Goal: Information Seeking & Learning: Learn about a topic

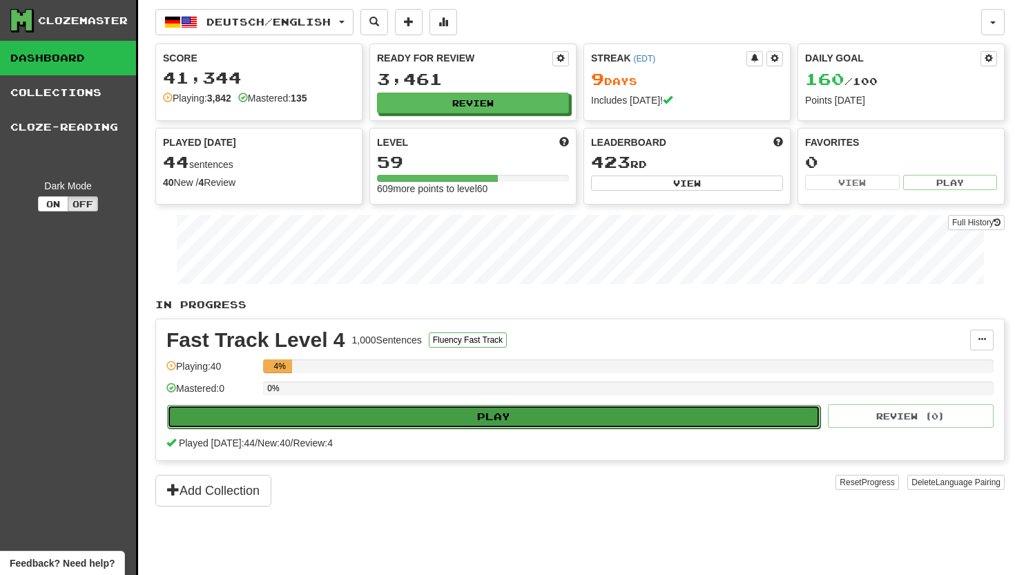
click at [434, 413] on button "Play" at bounding box center [493, 416] width 653 height 23
select select "**"
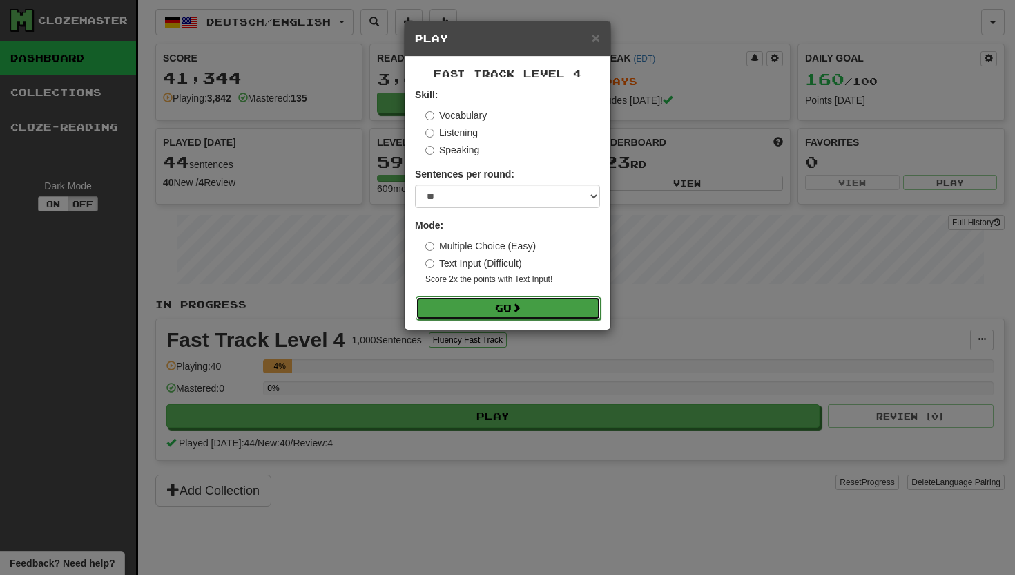
click at [453, 296] on button "Go" at bounding box center [508, 307] width 185 height 23
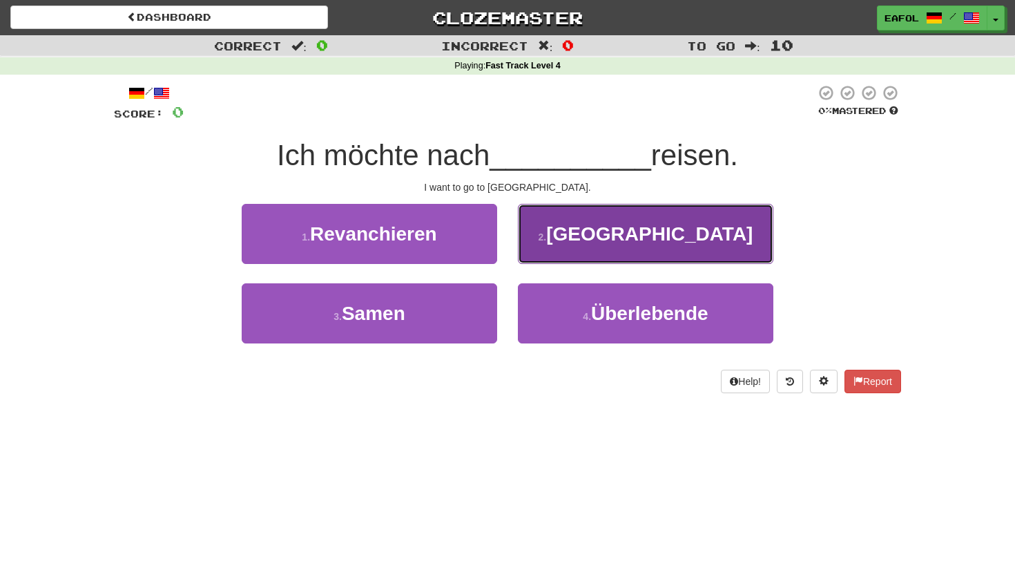
click at [564, 230] on button "2 . [GEOGRAPHIC_DATA]" at bounding box center [646, 234] width 256 height 60
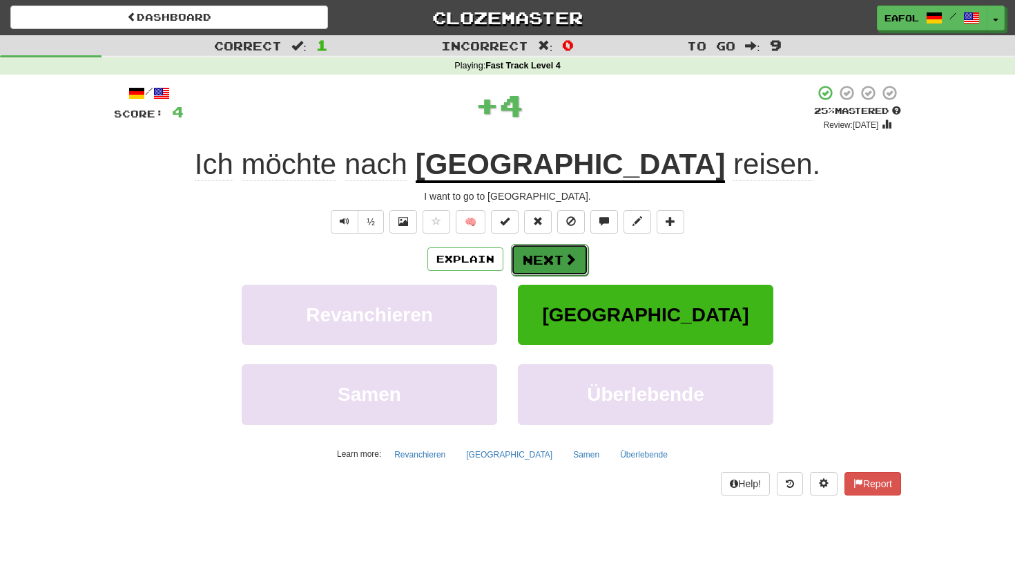
click at [536, 262] on button "Next" at bounding box center [549, 260] width 77 height 32
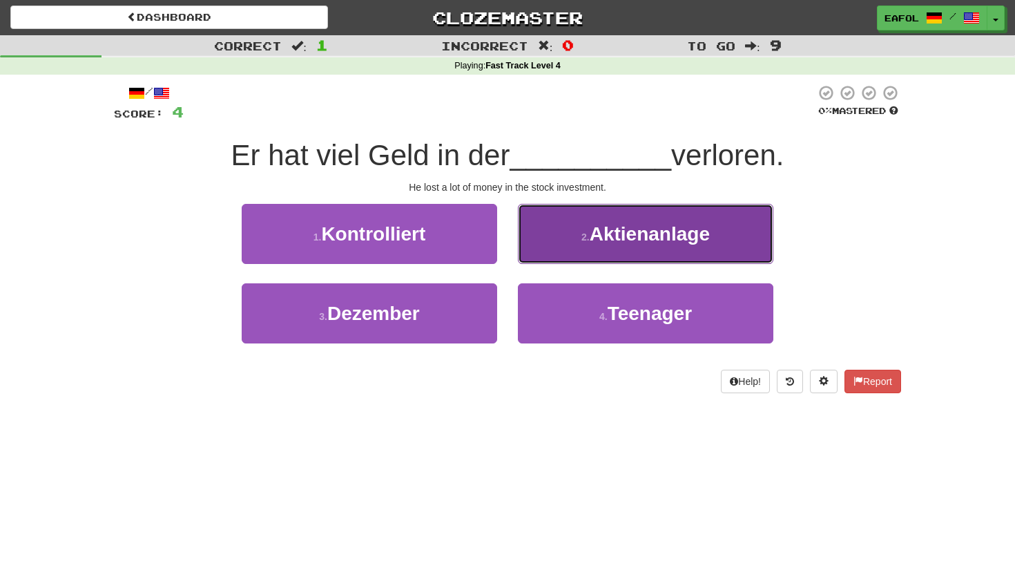
click at [586, 241] on small "2 ." at bounding box center [586, 236] width 8 height 11
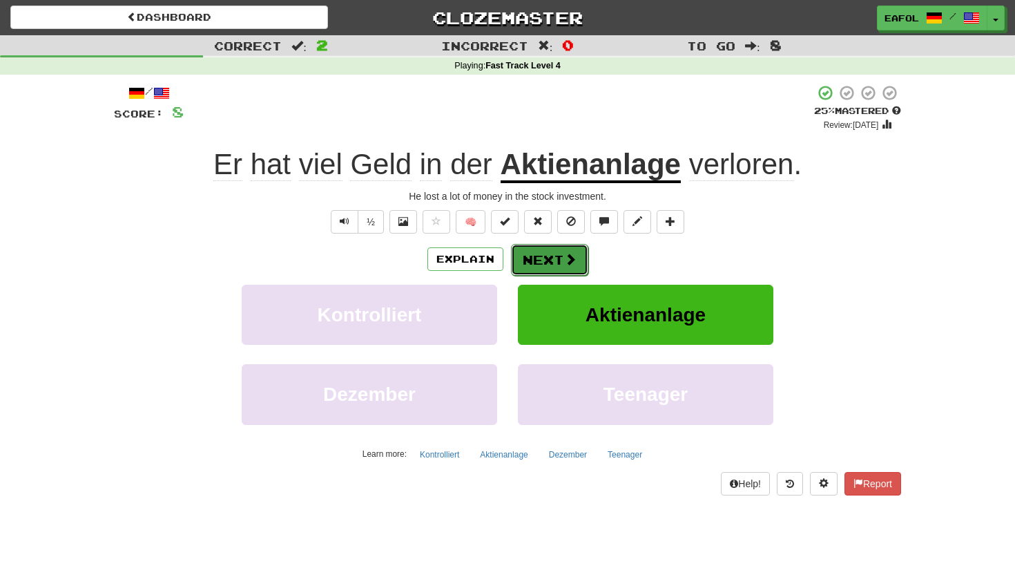
click at [553, 264] on button "Next" at bounding box center [549, 260] width 77 height 32
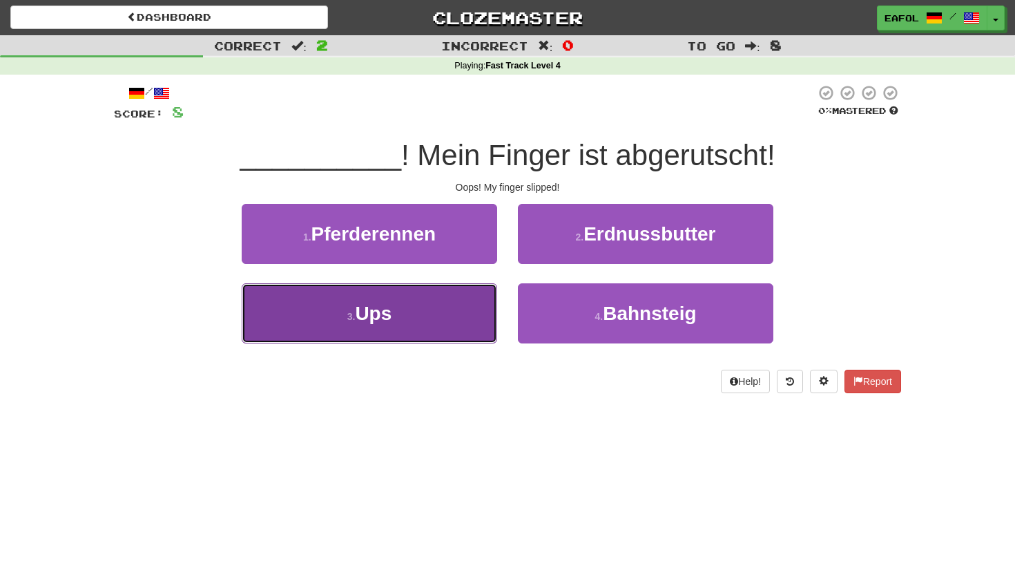
click at [436, 327] on button "3 . Ups" at bounding box center [370, 313] width 256 height 60
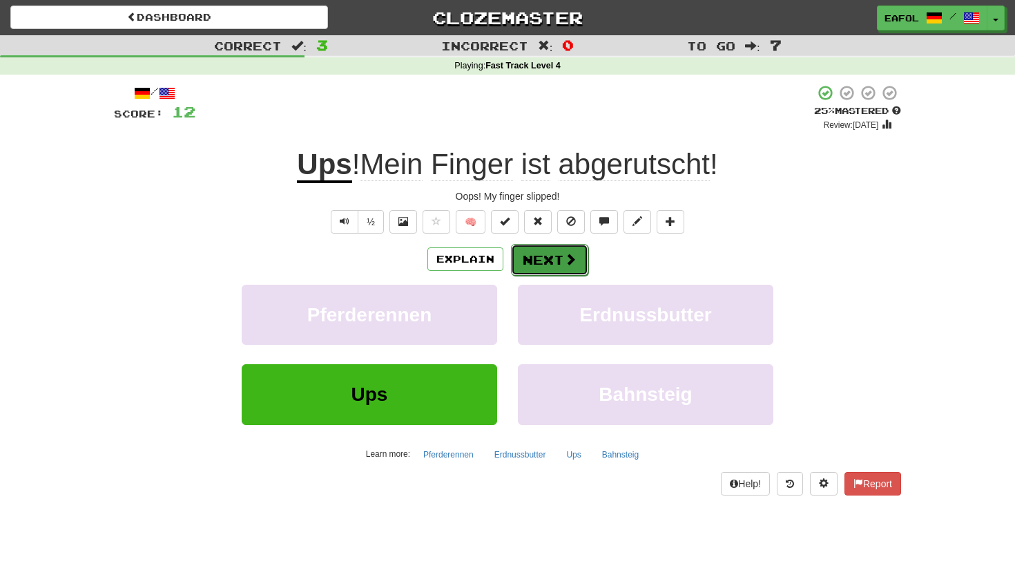
click at [542, 271] on button "Next" at bounding box center [549, 260] width 77 height 32
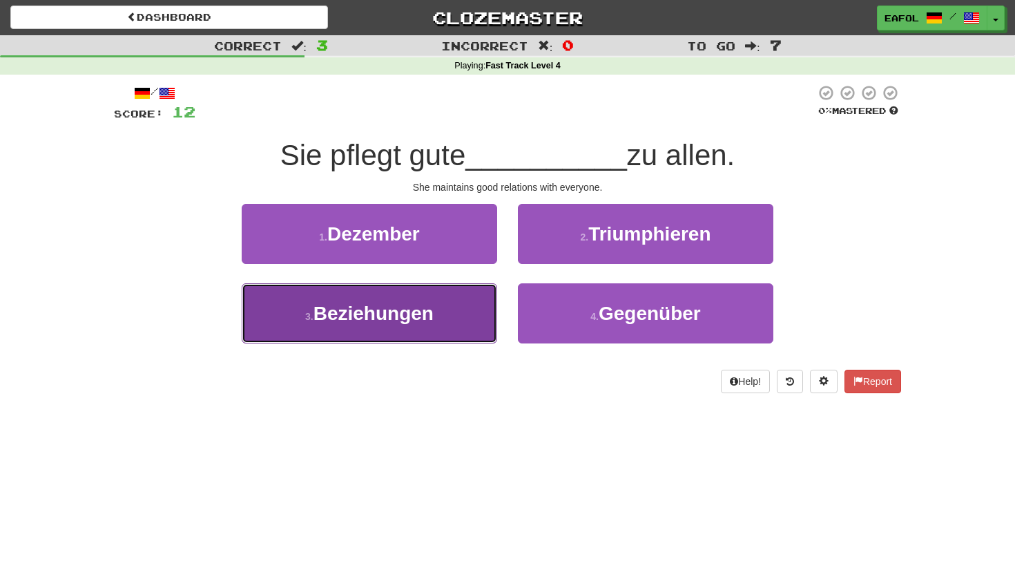
click at [431, 320] on span "Beziehungen" at bounding box center [374, 313] width 120 height 21
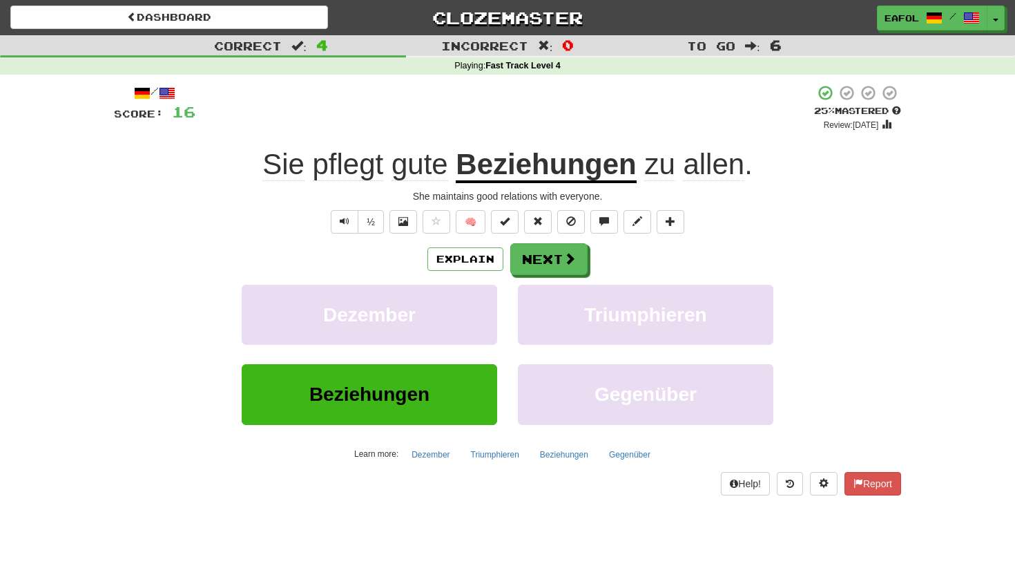
click at [392, 168] on span "pflegt" at bounding box center [420, 164] width 57 height 33
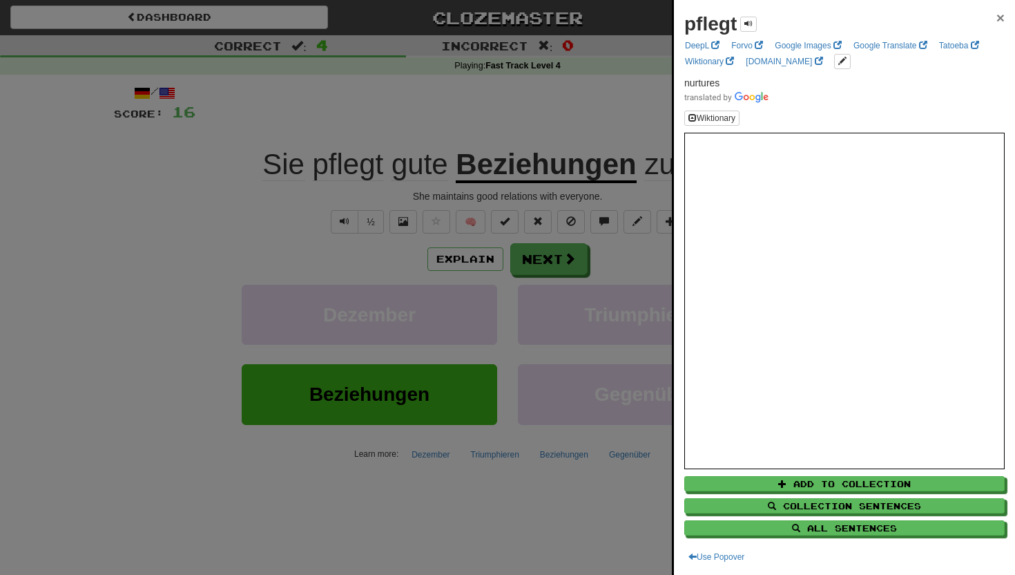
click at [1000, 15] on span "×" at bounding box center [1001, 18] width 8 height 16
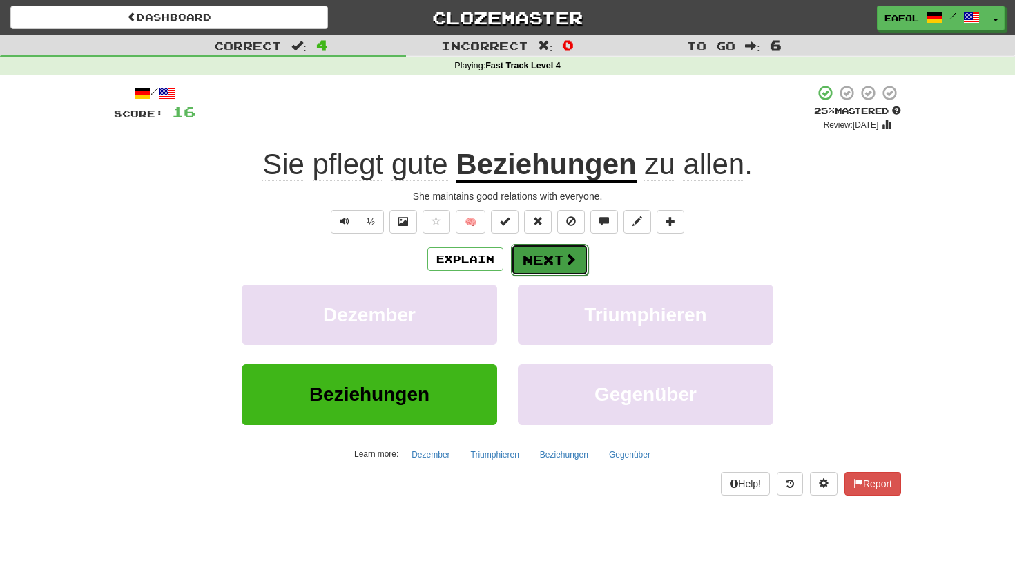
click at [555, 252] on button "Next" at bounding box center [549, 260] width 77 height 32
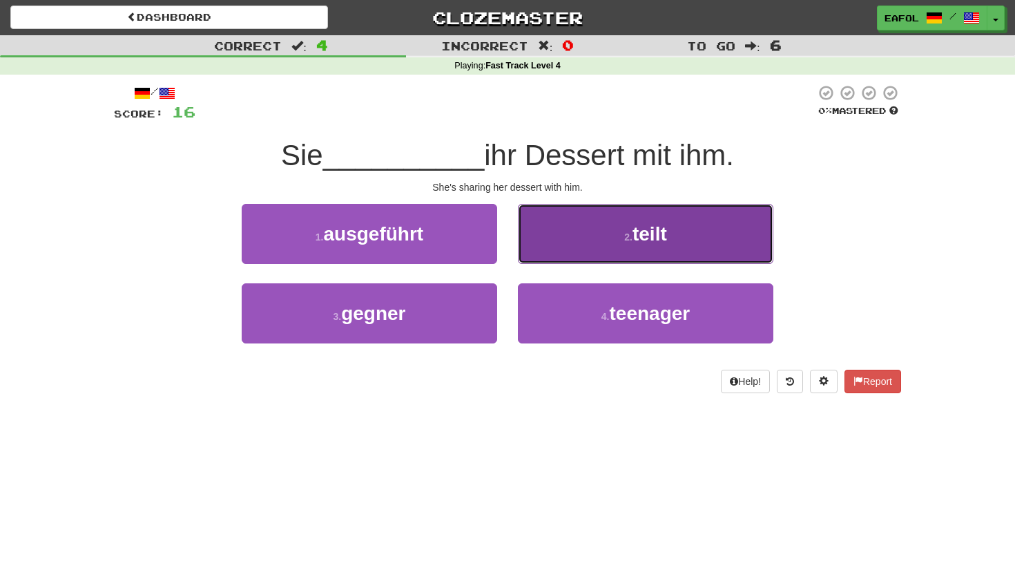
click at [570, 245] on button "2 . teilt" at bounding box center [646, 234] width 256 height 60
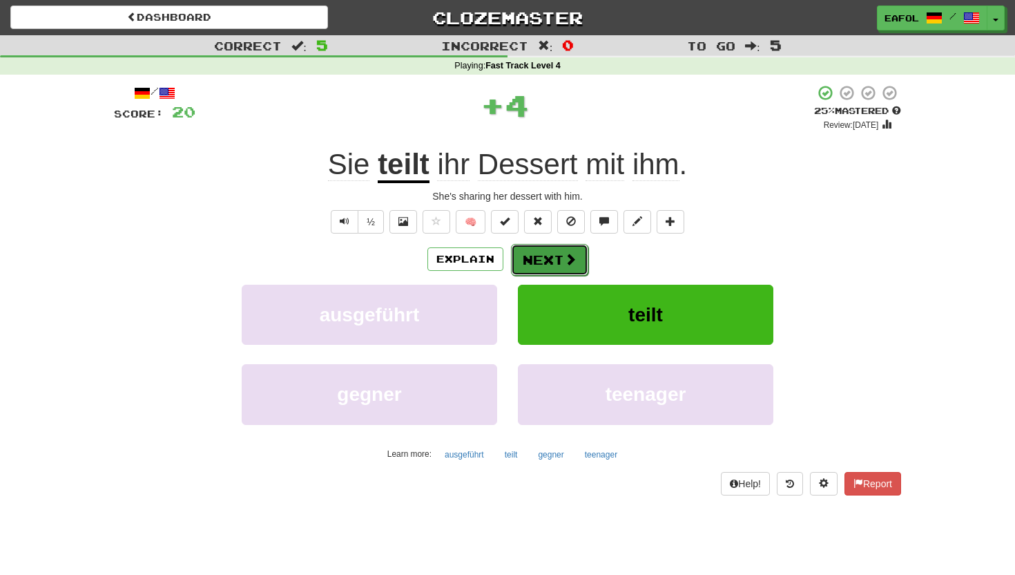
click at [548, 257] on button "Next" at bounding box center [549, 260] width 77 height 32
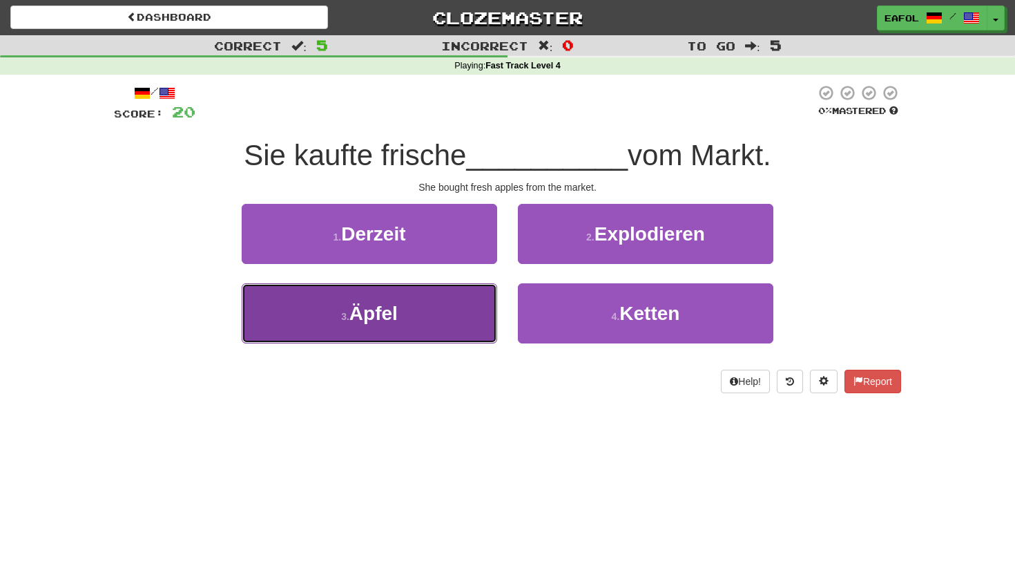
click at [441, 308] on button "3 . [PERSON_NAME]" at bounding box center [370, 313] width 256 height 60
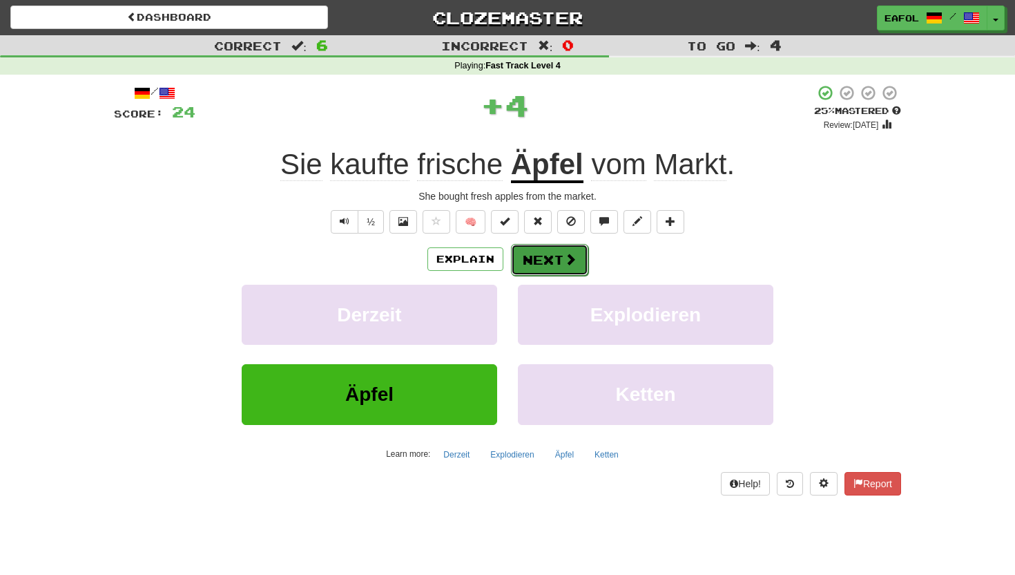
click at [532, 259] on button "Next" at bounding box center [549, 260] width 77 height 32
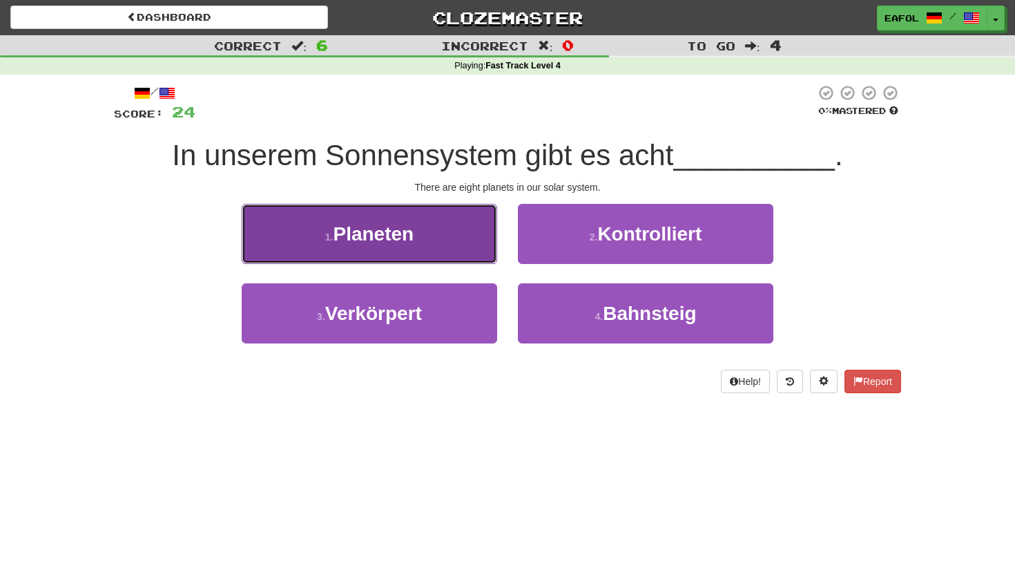
click at [446, 231] on button "1 . Planeten" at bounding box center [370, 234] width 256 height 60
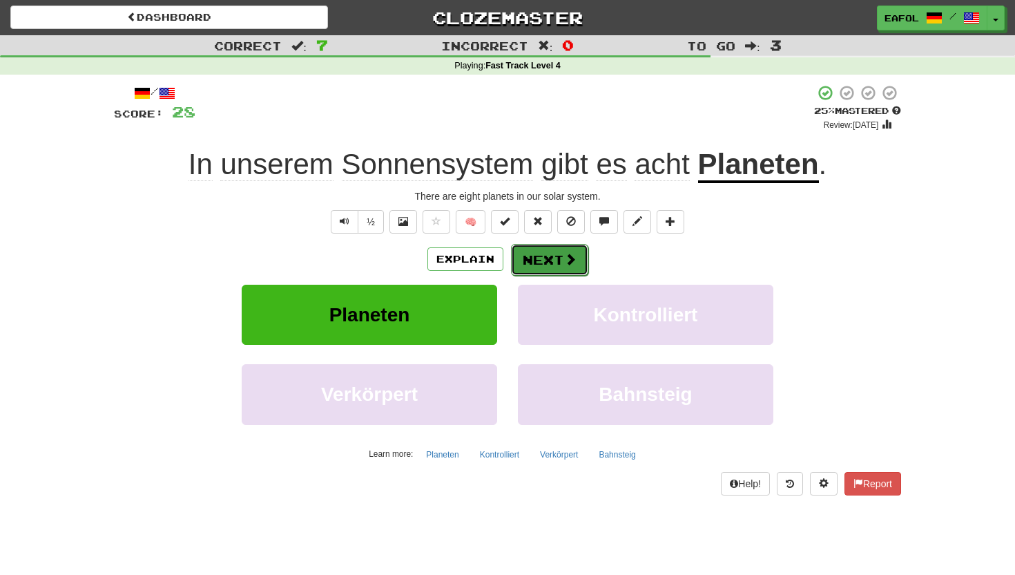
click at [537, 256] on button "Next" at bounding box center [549, 260] width 77 height 32
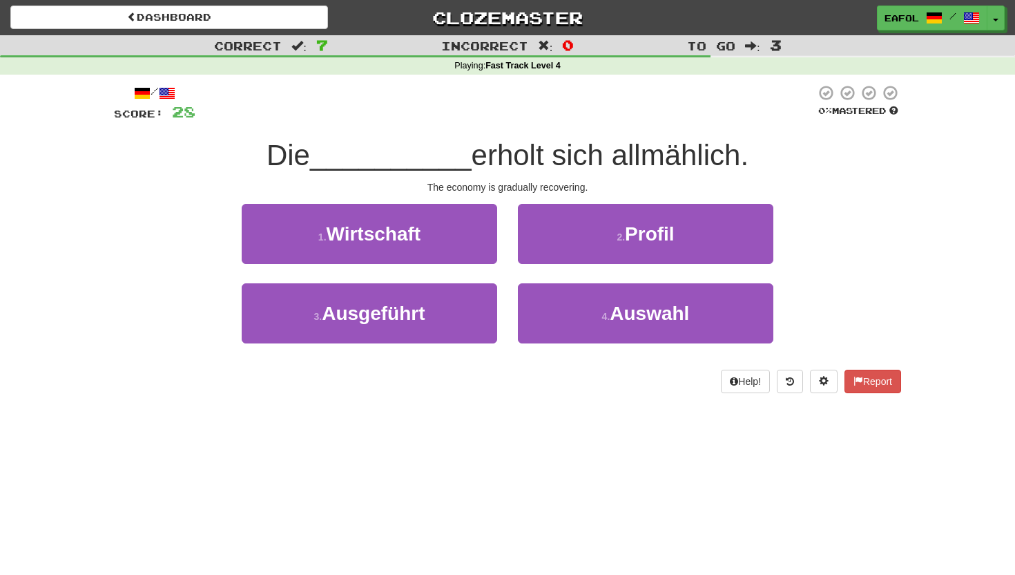
click at [647, 160] on span "erholt sich allmählich." at bounding box center [611, 155] width 278 height 32
click at [667, 164] on span "erholt sich allmählich." at bounding box center [611, 155] width 278 height 32
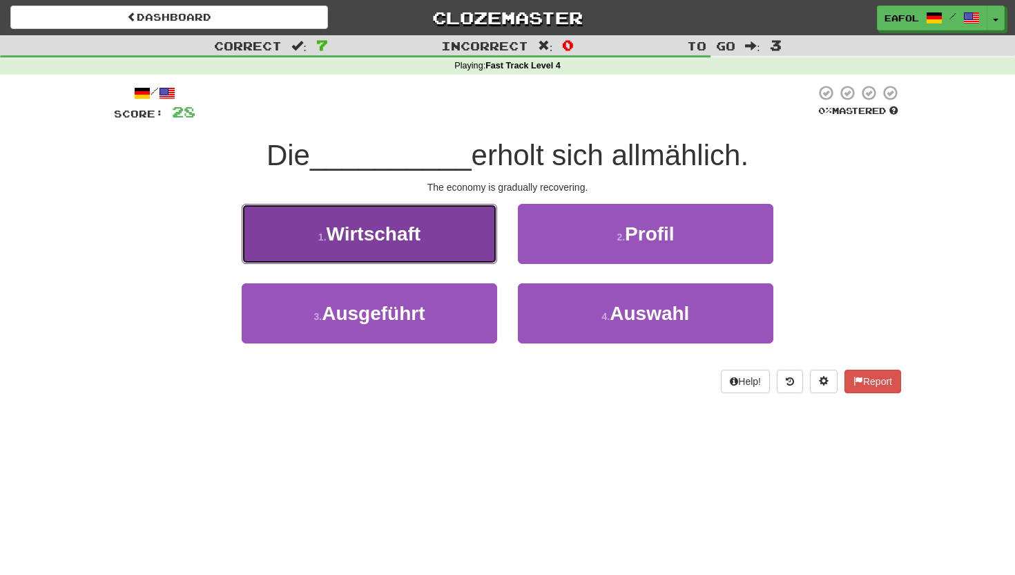
click at [440, 227] on button "1 . Wirtschaft" at bounding box center [370, 234] width 256 height 60
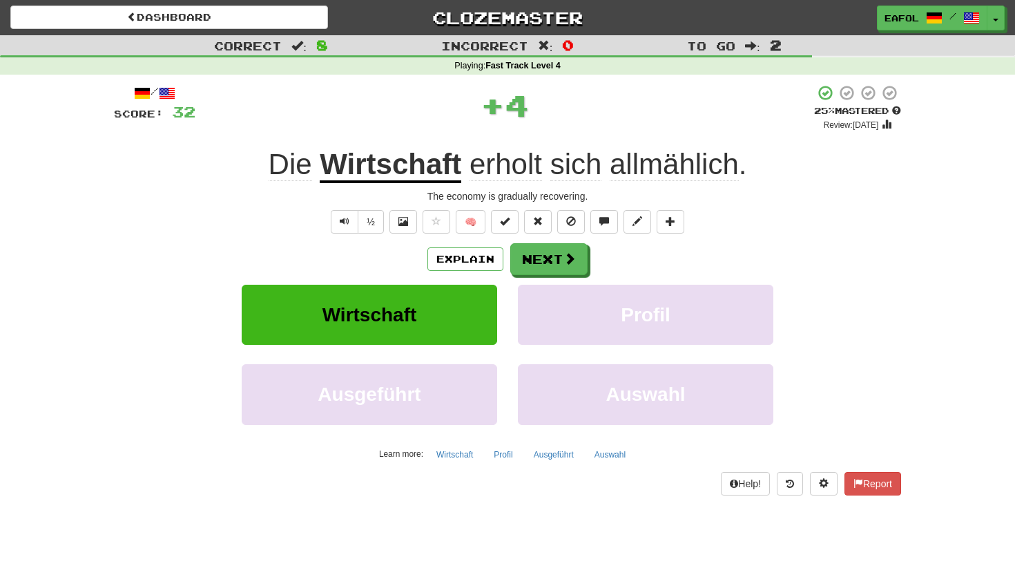
click at [649, 167] on span "allmählich" at bounding box center [674, 164] width 129 height 33
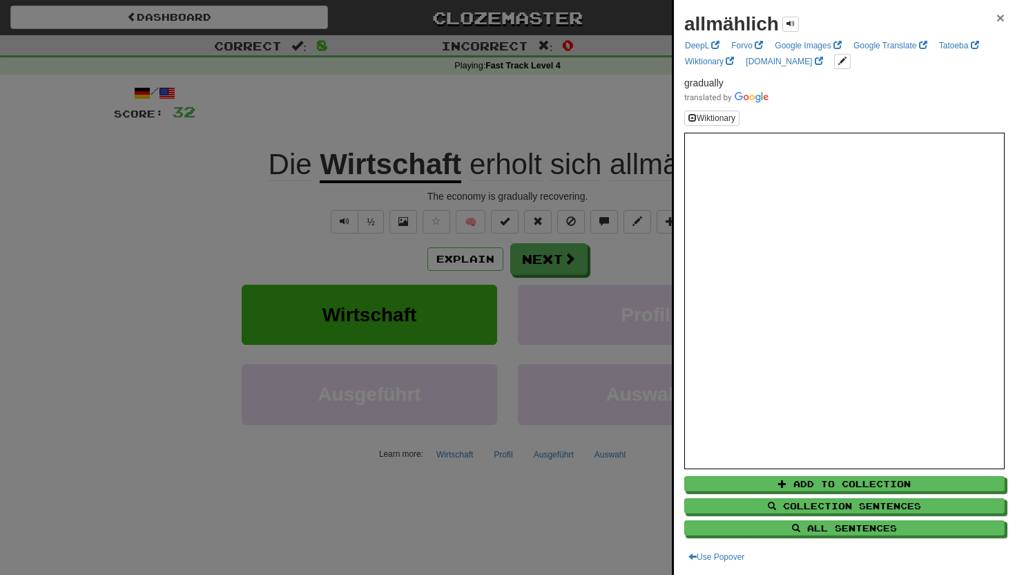
click at [999, 19] on span "×" at bounding box center [1001, 18] width 8 height 16
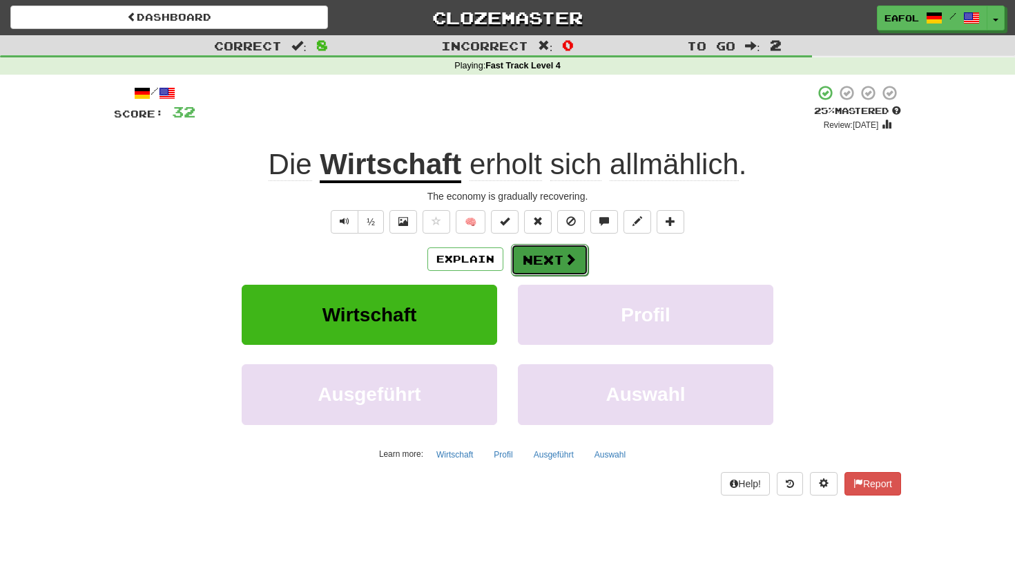
click at [544, 266] on button "Next" at bounding box center [549, 260] width 77 height 32
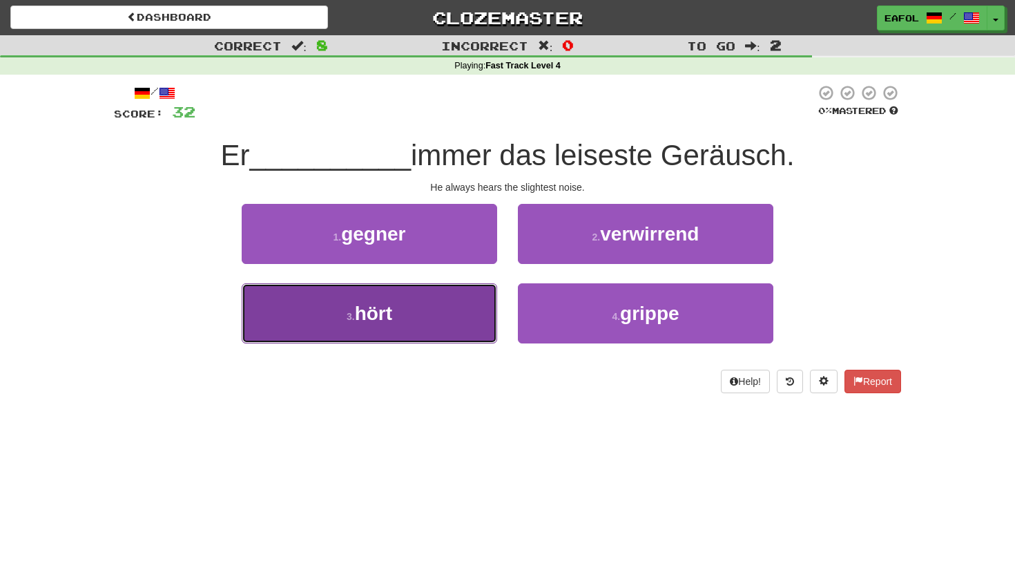
click at [446, 323] on button "3 . hört" at bounding box center [370, 313] width 256 height 60
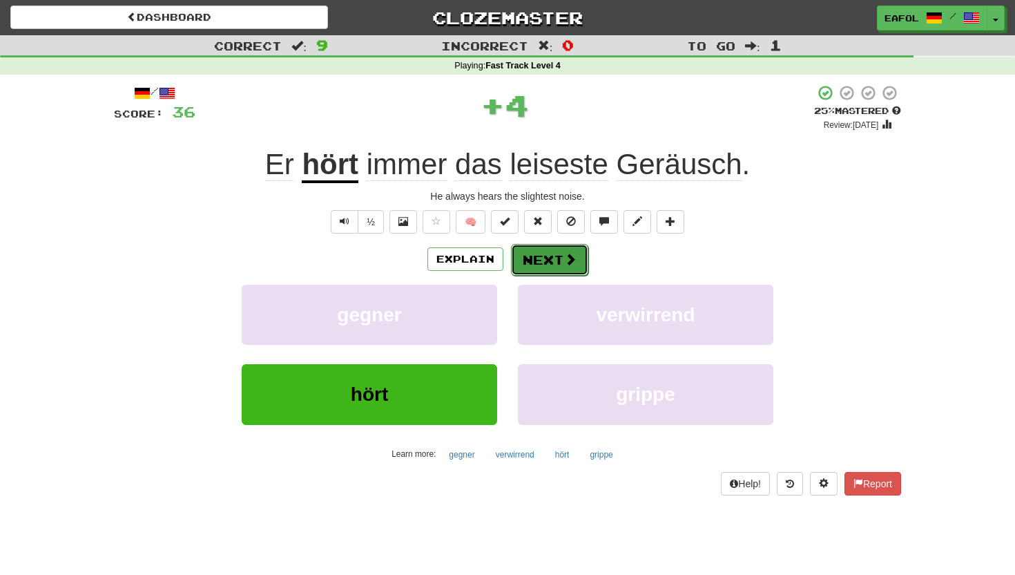
click at [562, 259] on button "Next" at bounding box center [549, 260] width 77 height 32
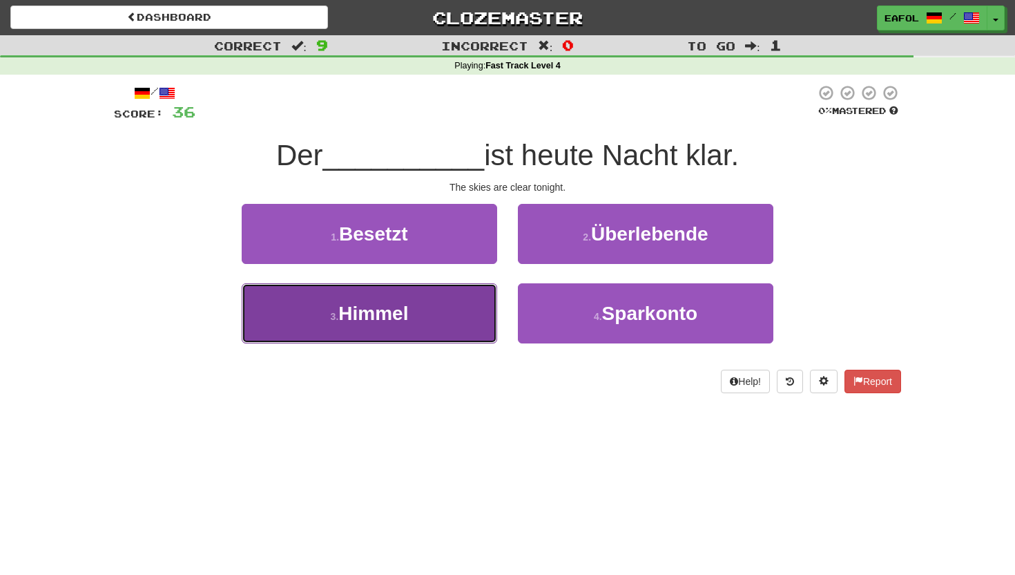
click at [433, 310] on button "3 . [PERSON_NAME]" at bounding box center [370, 313] width 256 height 60
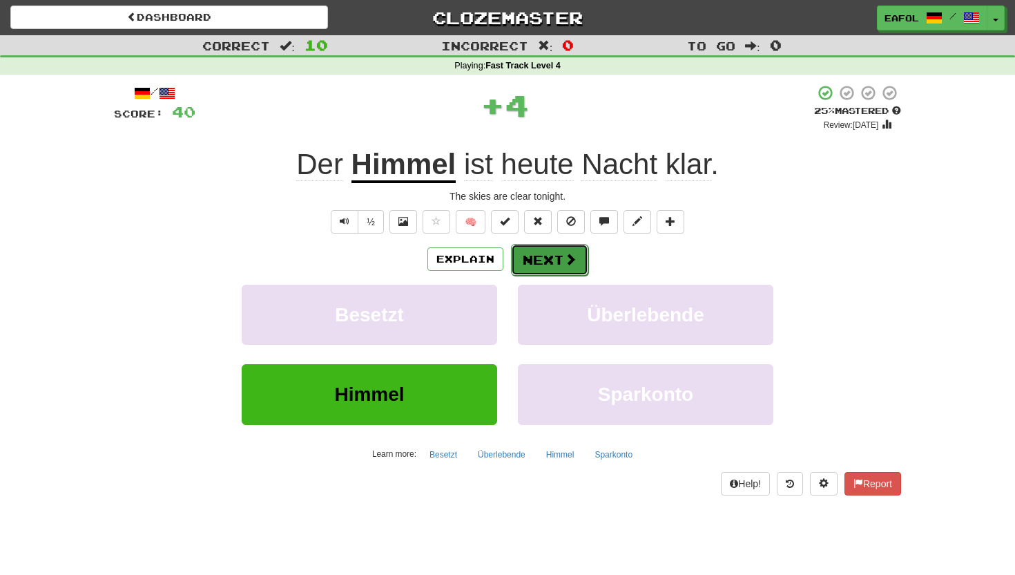
click at [530, 259] on button "Next" at bounding box center [549, 260] width 77 height 32
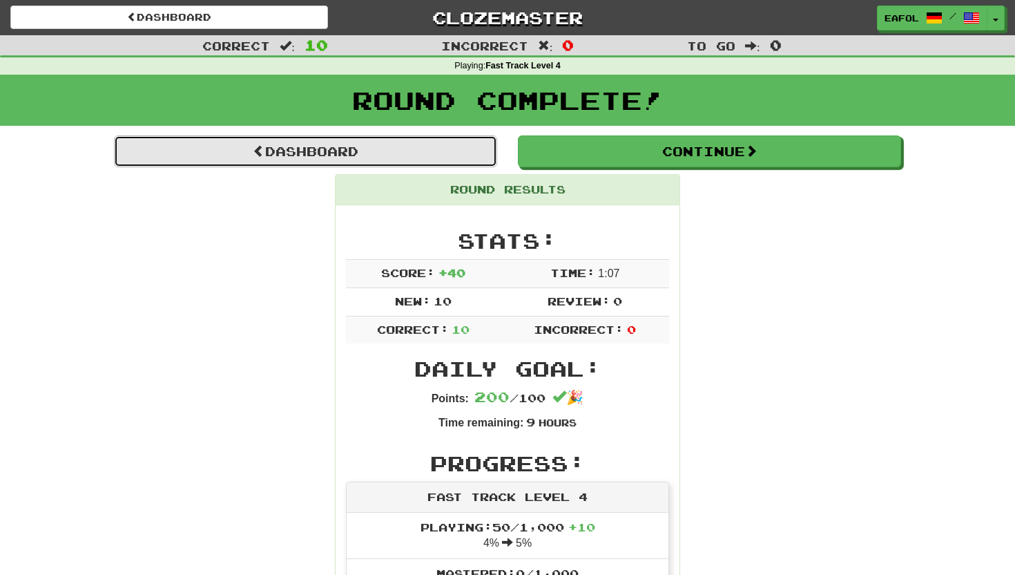
click at [469, 148] on link "Dashboard" at bounding box center [305, 151] width 383 height 32
